Goal: Task Accomplishment & Management: Manage account settings

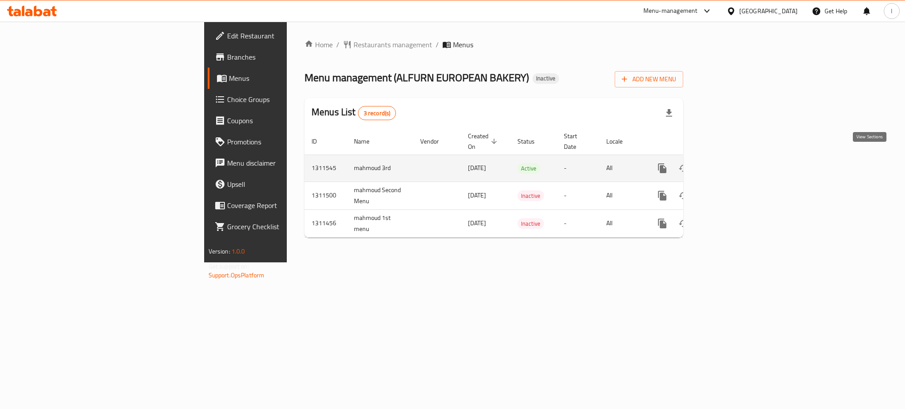
click at [731, 163] on icon "enhanced table" at bounding box center [726, 168] width 11 height 11
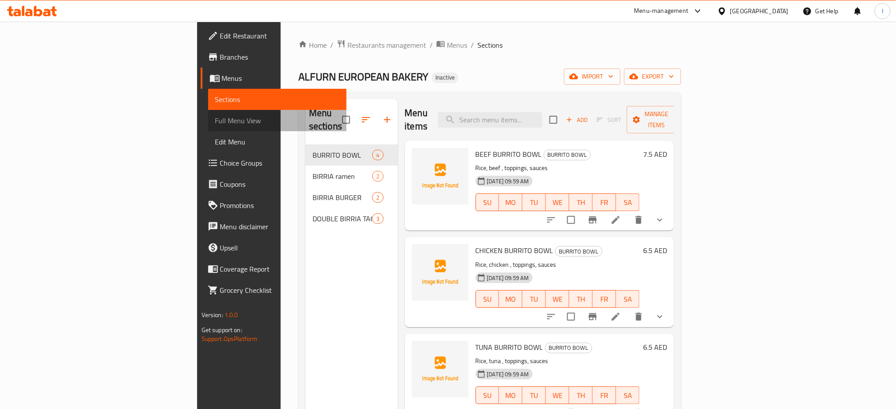
click at [215, 122] on span "Full Menu View" at bounding box center [277, 120] width 125 height 11
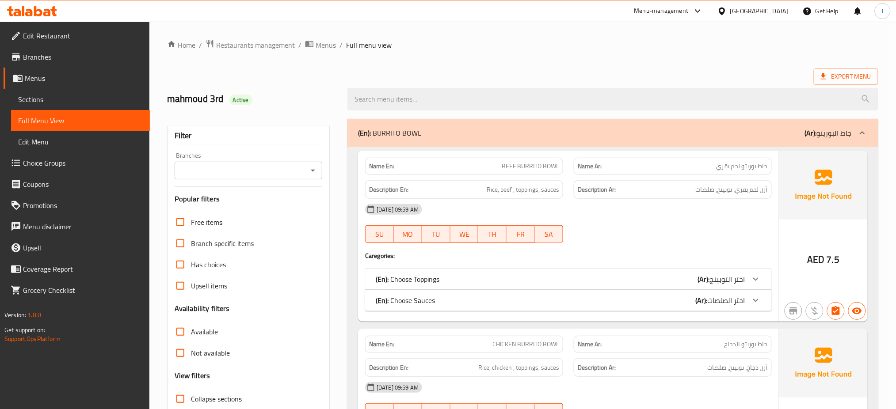
scroll to position [89, 0]
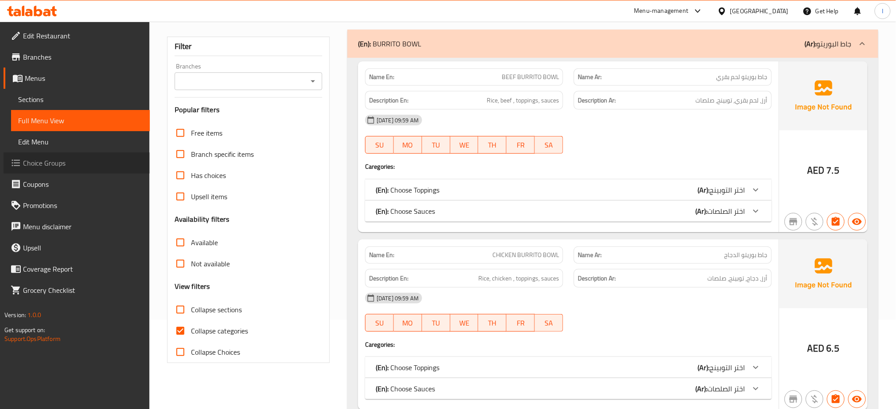
click at [54, 171] on link "Choice Groups" at bounding box center [77, 162] width 146 height 21
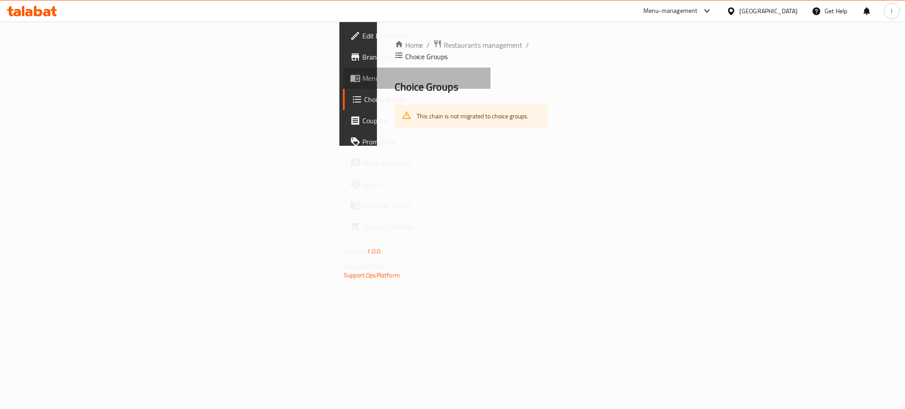
click at [362, 75] on span "Menus" at bounding box center [422, 78] width 121 height 11
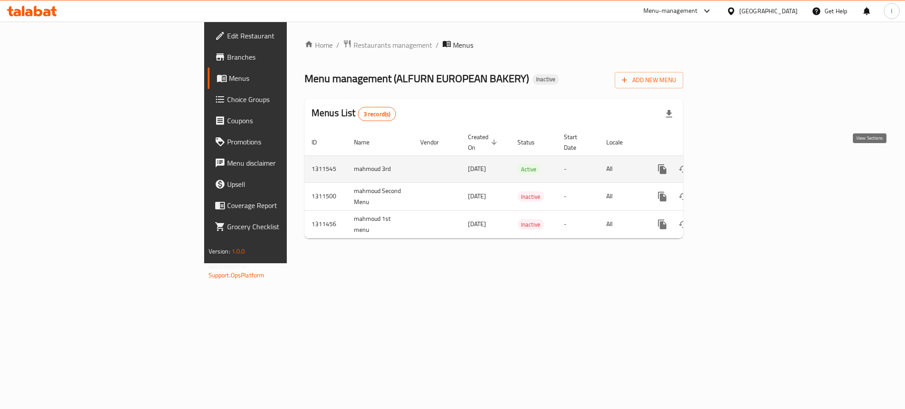
click at [731, 164] on icon "enhanced table" at bounding box center [726, 169] width 11 height 11
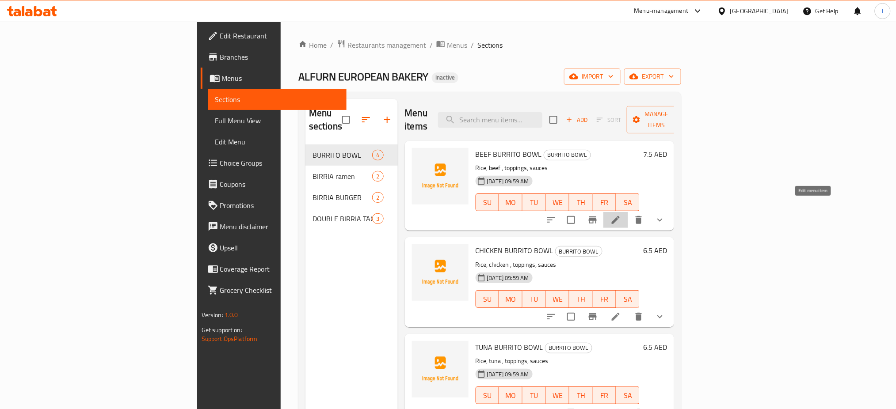
click at [620, 216] on icon at bounding box center [616, 220] width 8 height 8
